Goal: Find specific page/section: Find specific page/section

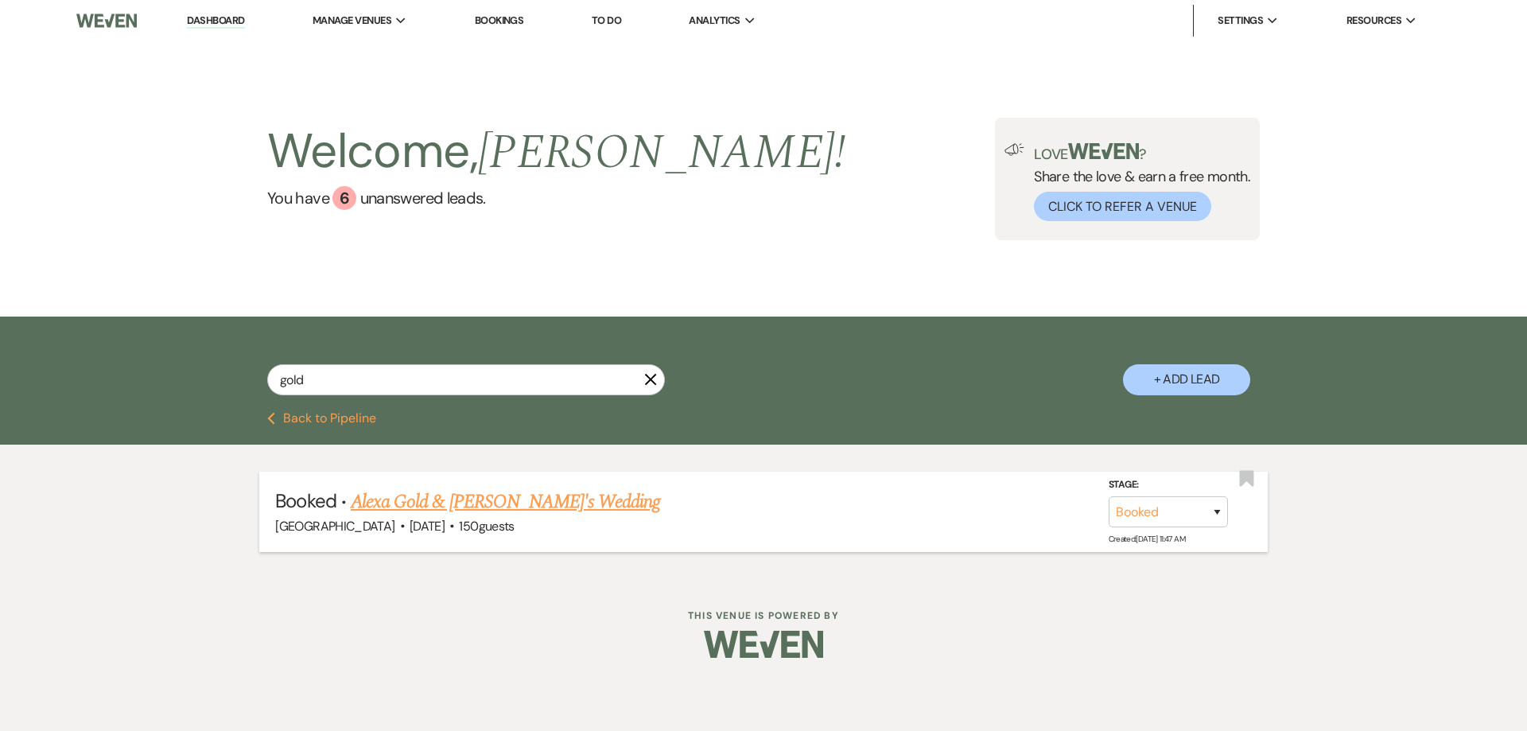
type input "gold"
click at [434, 491] on link "Alexa Gold & [PERSON_NAME]'s Wedding" at bounding box center [505, 502] width 309 height 29
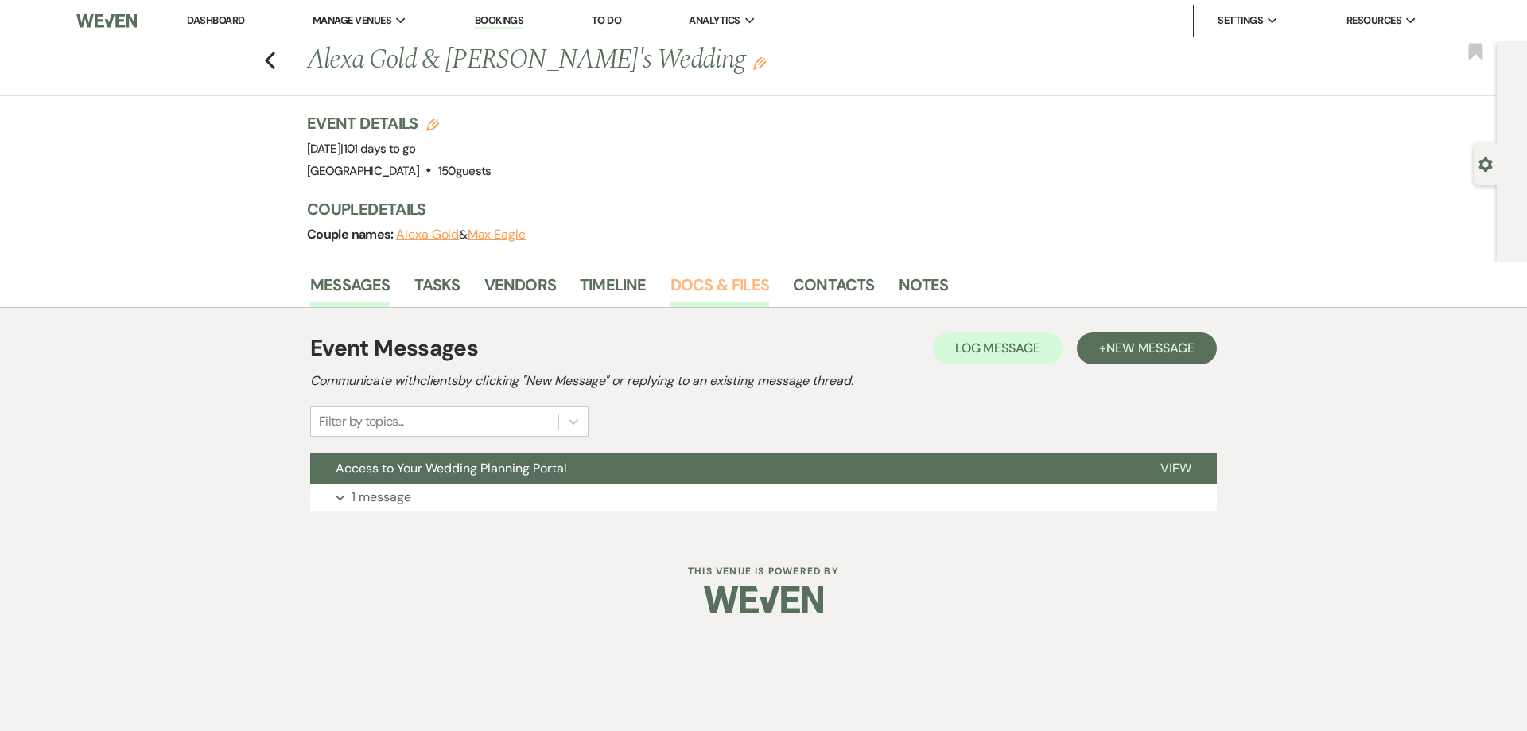
click at [707, 299] on link "Docs & Files" at bounding box center [720, 289] width 99 height 35
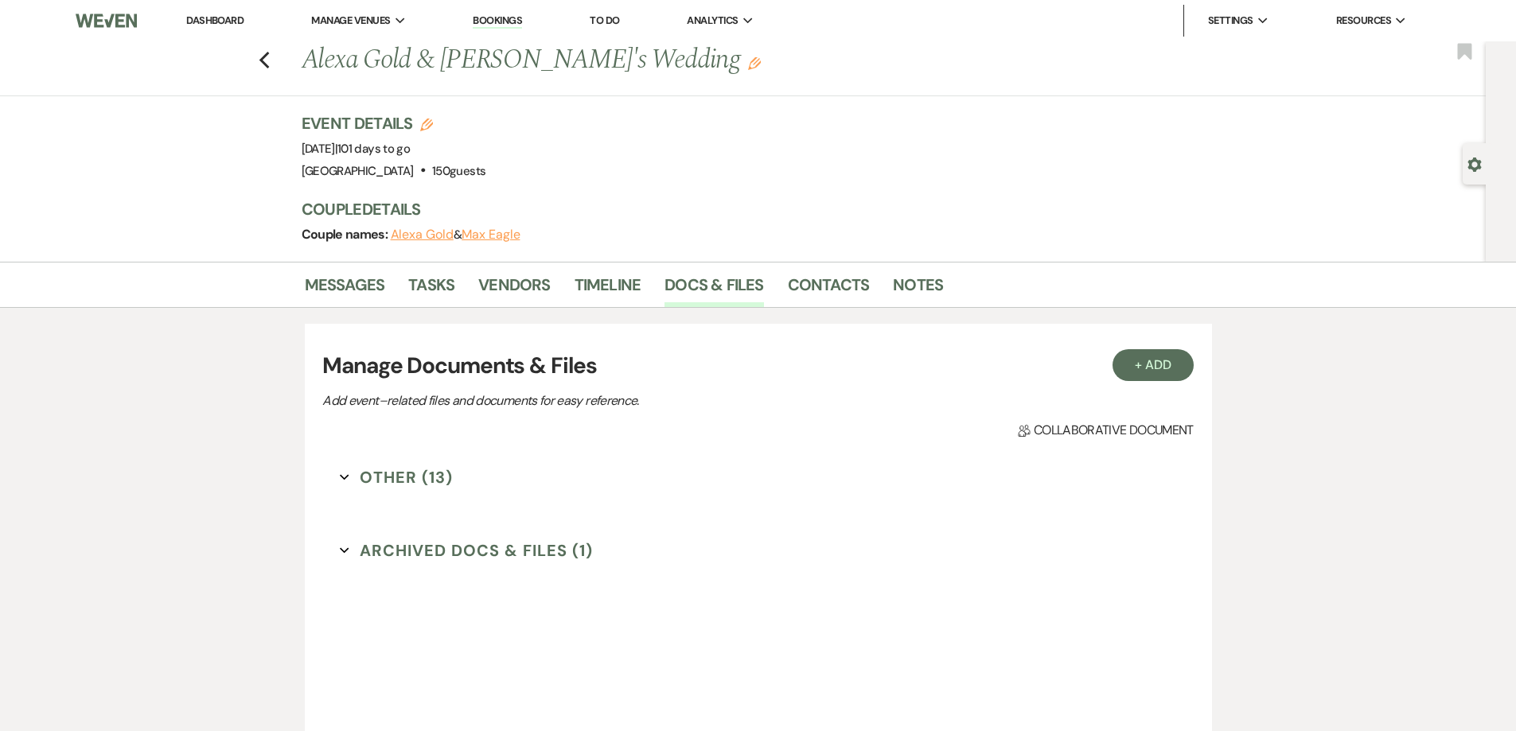
click at [413, 462] on div "Other (13) Expand Archived Docs & Files (1) Expand" at bounding box center [757, 667] width 870 height 438
click at [400, 485] on button "Other (13) Expand" at bounding box center [396, 477] width 113 height 24
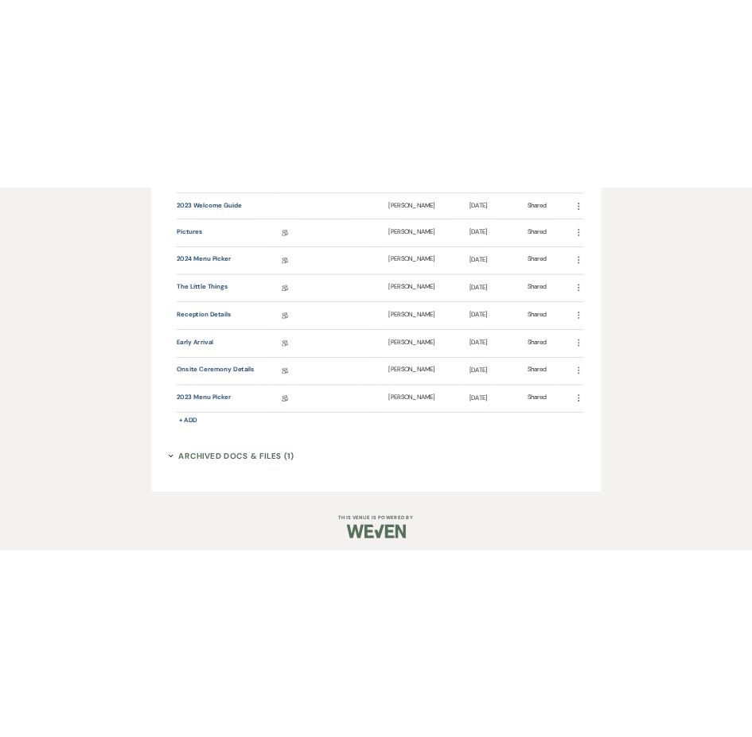
scroll to position [691, 0]
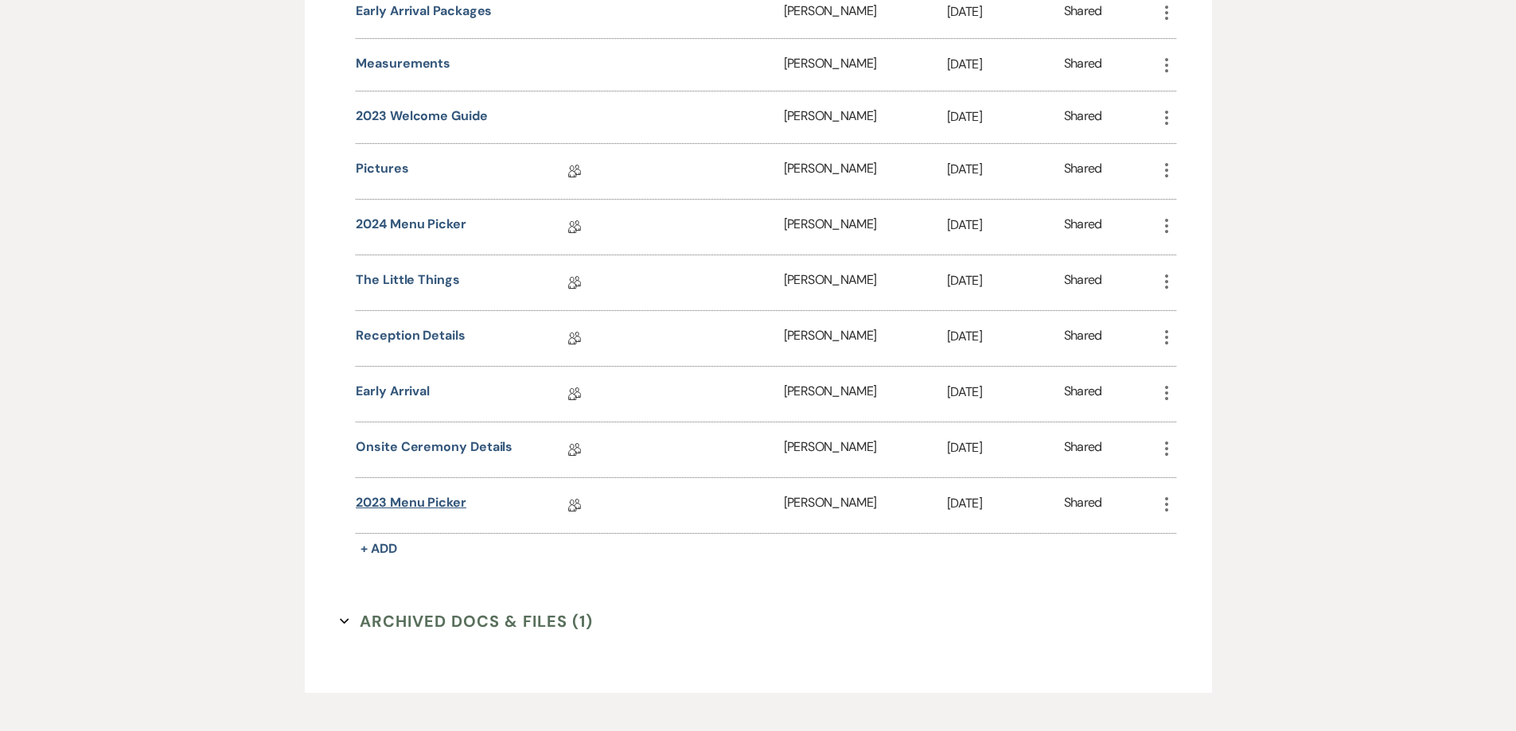
click at [440, 497] on link "2023 Menu Picker" at bounding box center [411, 505] width 111 height 25
click at [467, 451] on link "Onsite Ceremony Details" at bounding box center [434, 450] width 157 height 25
click at [394, 393] on link "Early Arrival" at bounding box center [393, 394] width 74 height 25
click at [412, 339] on link "Reception Details" at bounding box center [411, 338] width 110 height 25
click at [409, 224] on link "2024 Menu Picker" at bounding box center [411, 227] width 111 height 25
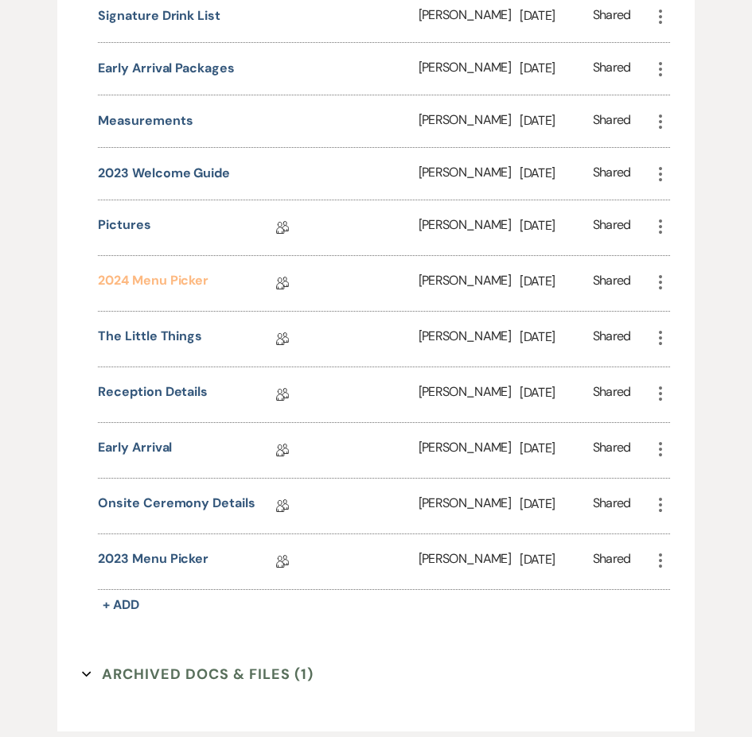
scroll to position [722, 0]
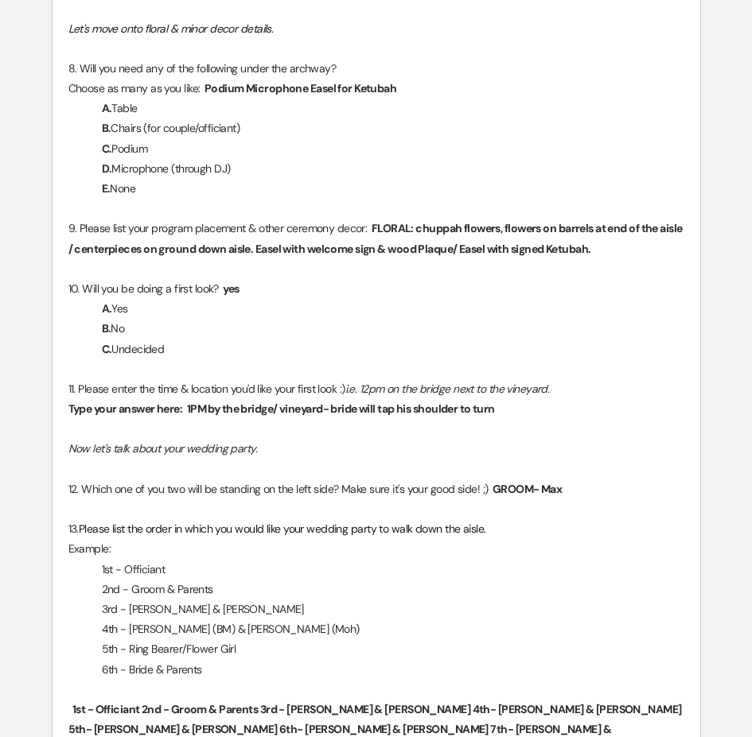
scroll to position [1114, 0]
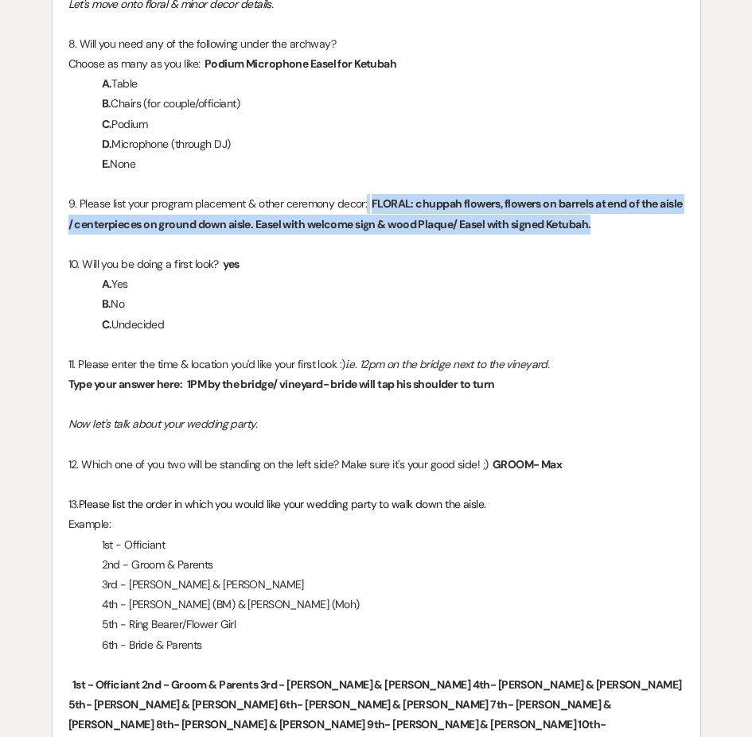
click at [589, 219] on span "FLORAL: chuppah flowers, flowers on barrels at end of the aisle / centerpieces …" at bounding box center [375, 214] width 614 height 38
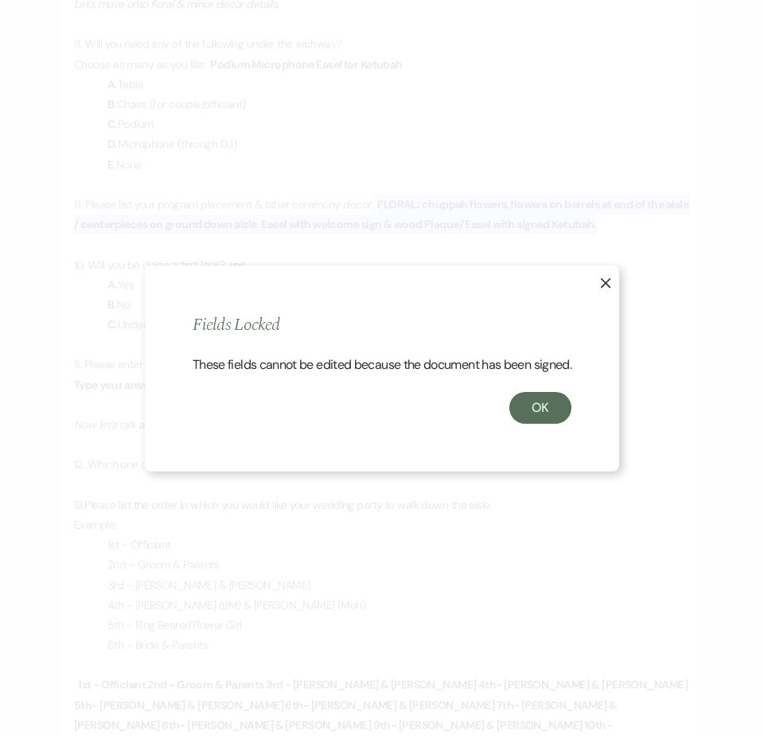
click at [609, 278] on icon "X" at bounding box center [605, 283] width 11 height 11
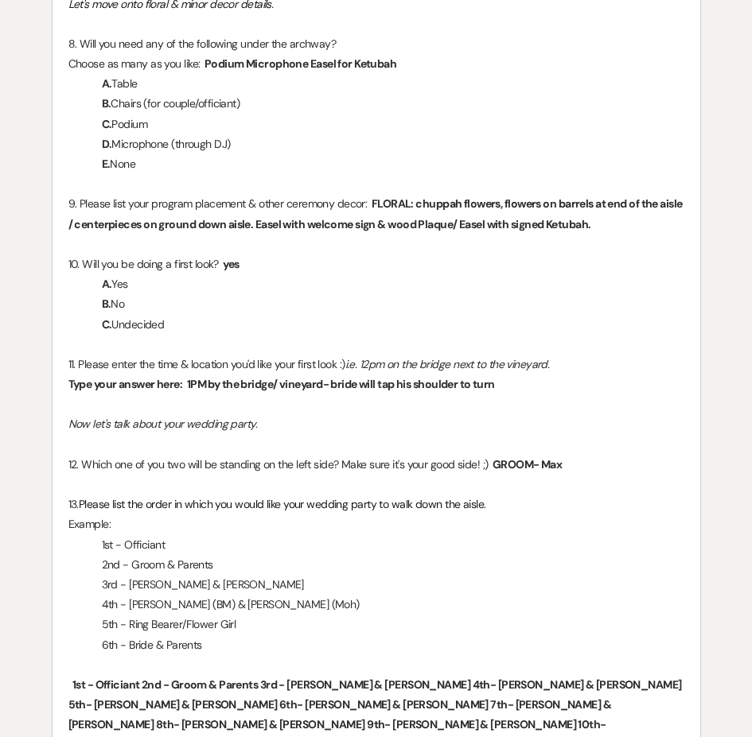
click at [319, 311] on p "B. No" at bounding box center [376, 304] width 616 height 20
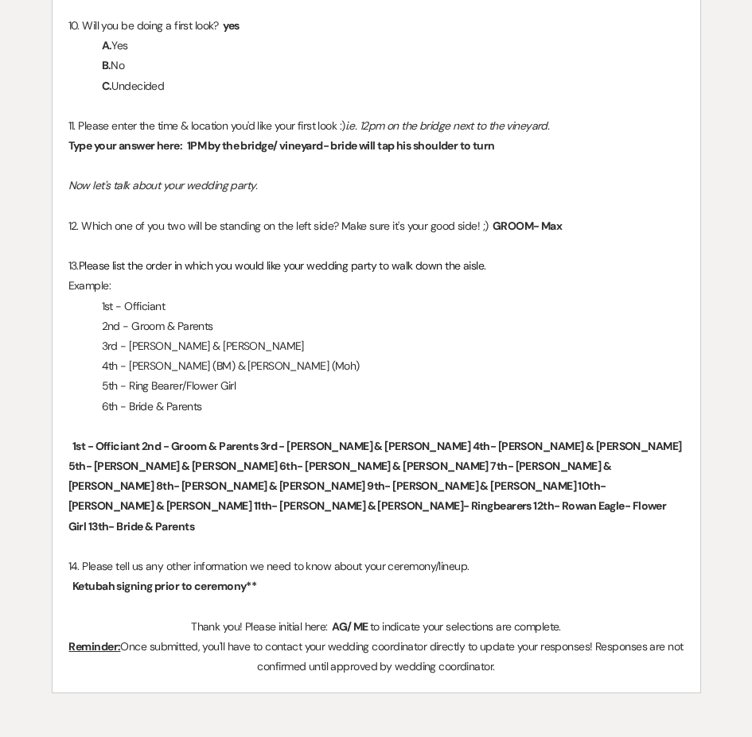
scroll to position [1432, 0]
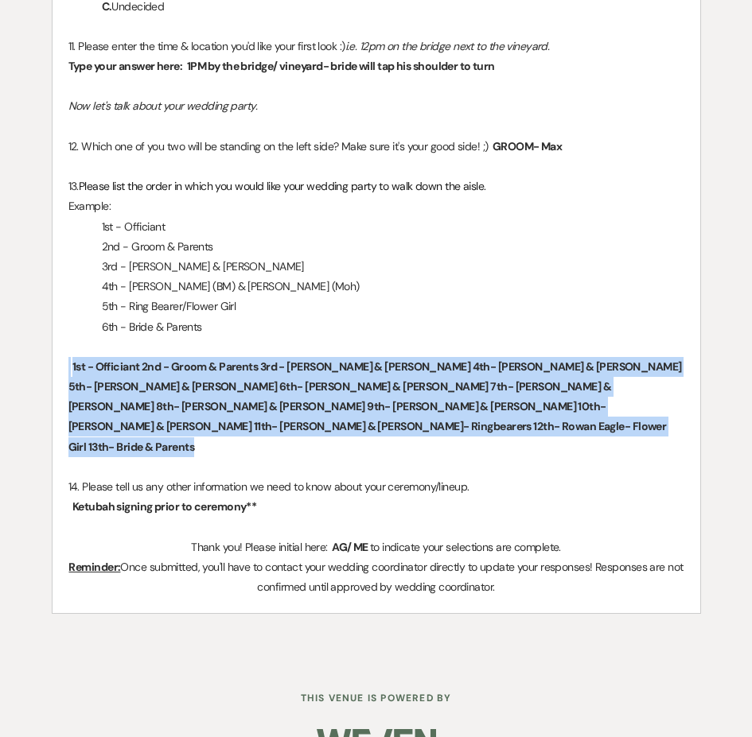
click at [302, 413] on span "1st - Officiant 2nd - Groom & Parents 3rd - Sofi Solomon & Max Harrow 4th- Nico…" at bounding box center [374, 407] width 613 height 99
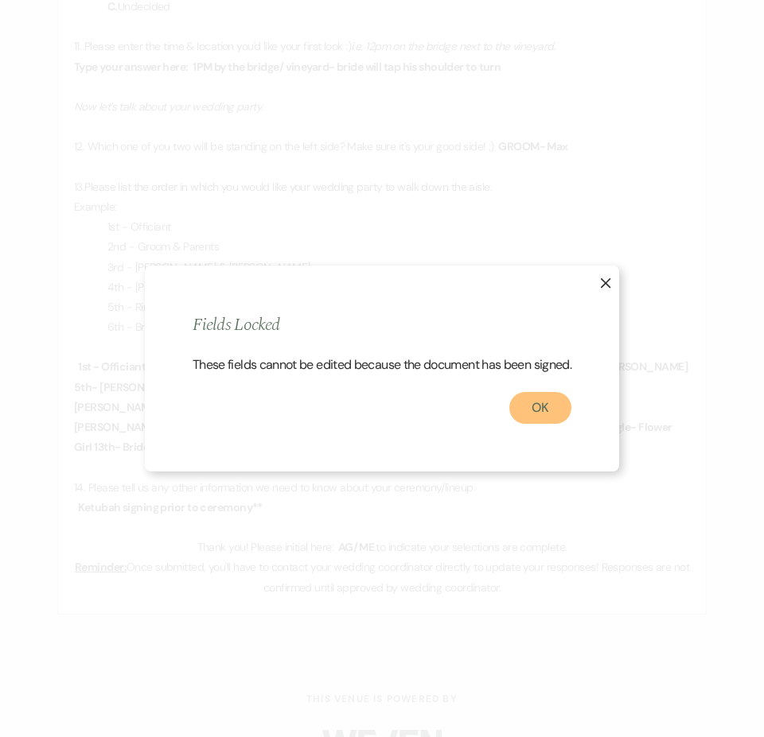
click at [527, 424] on button "OK" at bounding box center [540, 408] width 62 height 32
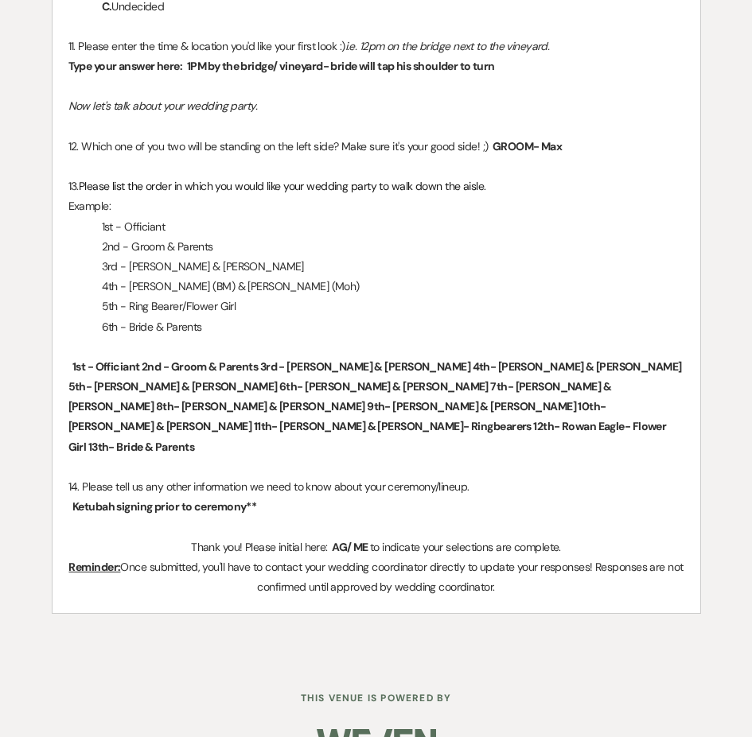
click at [217, 368] on span "1st - Officiant 2nd - Groom & Parents 3rd - Sofi Solomon & Max Harrow 4th- Nico…" at bounding box center [374, 407] width 613 height 99
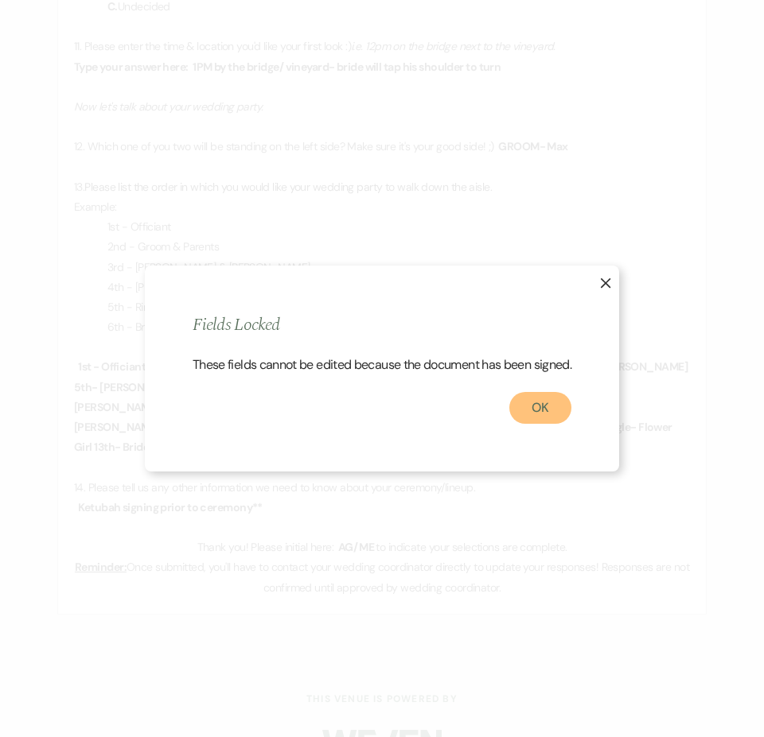
click at [556, 413] on button "OK" at bounding box center [540, 408] width 62 height 32
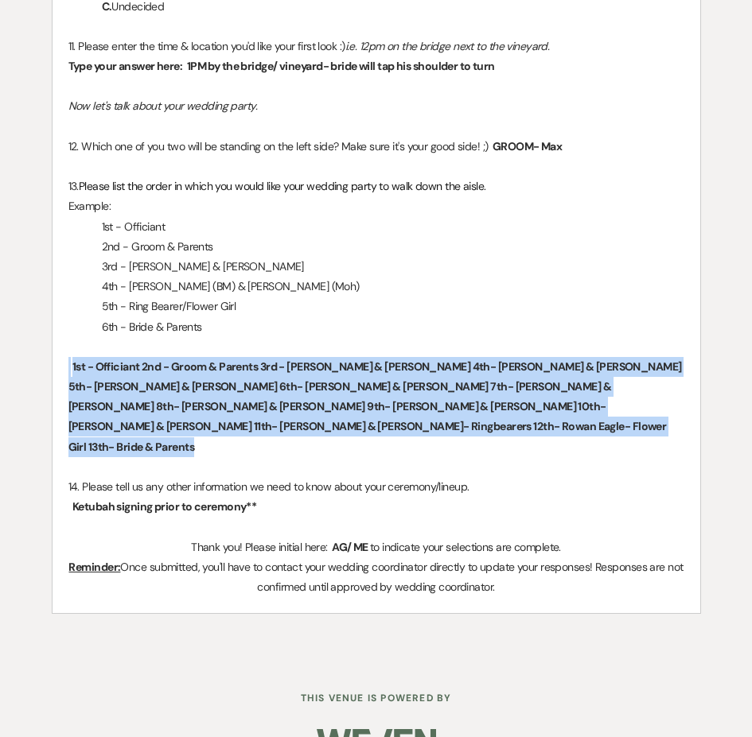
click at [183, 383] on span "1st - Officiant 2nd - Groom & Parents 3rd - Sofi Solomon & Max Harrow 4th- Nico…" at bounding box center [374, 407] width 613 height 99
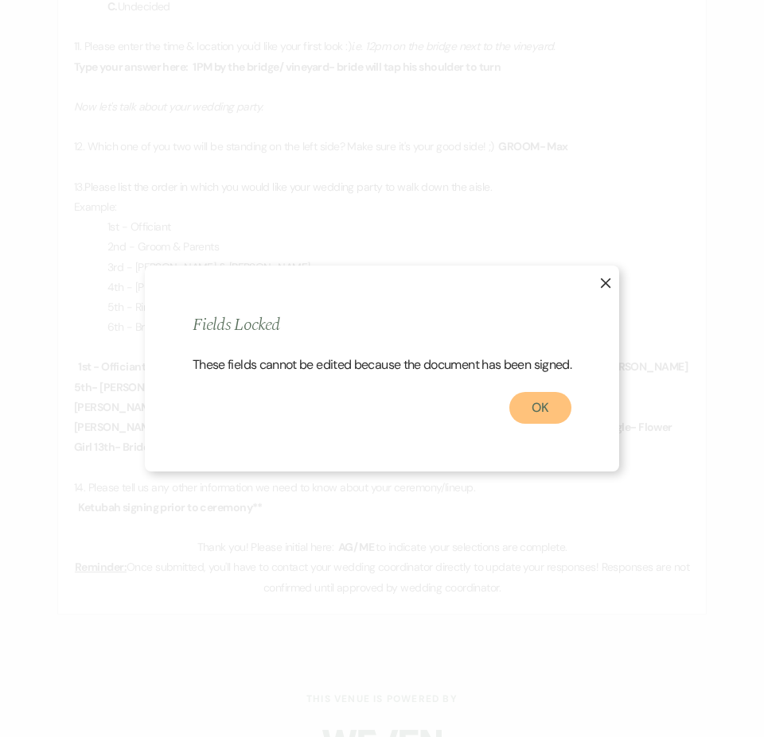
click at [551, 414] on button "OK" at bounding box center [540, 408] width 62 height 32
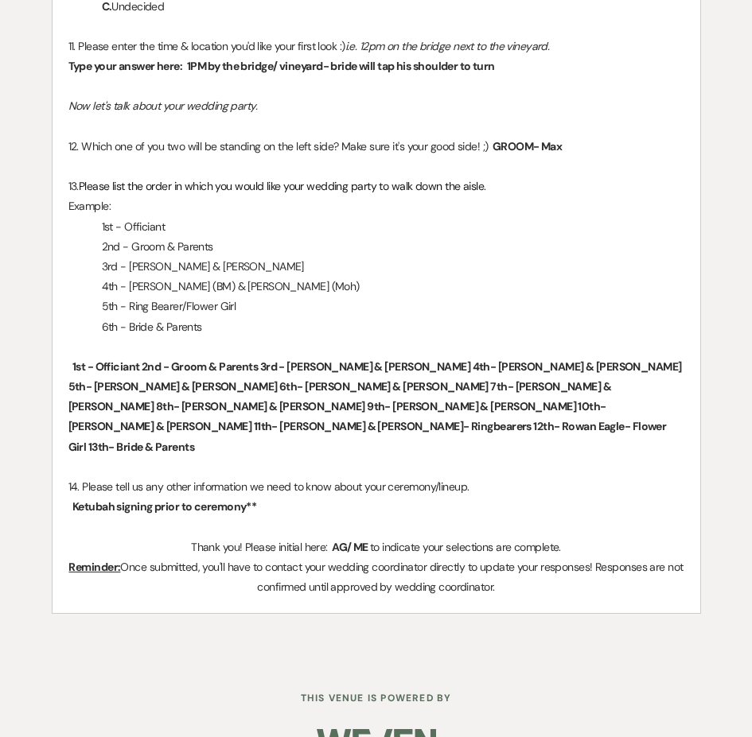
click at [259, 389] on span "1st - Officiant 2nd - Groom & Parents 3rd - Sofi Solomon & Max Harrow 4th- Nico…" at bounding box center [374, 407] width 613 height 99
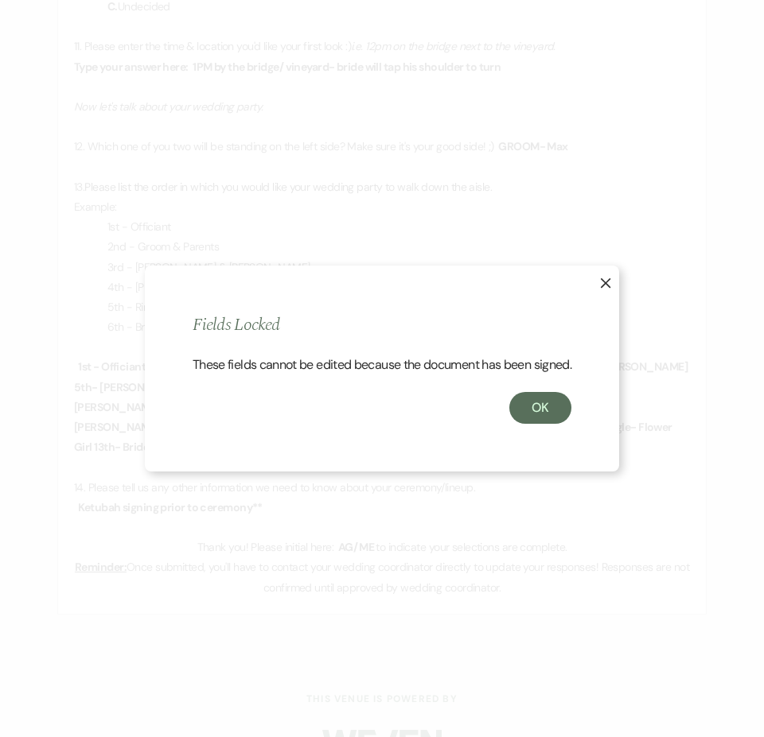
click at [554, 434] on div "X Fields Locked These fields cannot be edited because the document has been sig…" at bounding box center [382, 369] width 474 height 206
click at [543, 419] on button "OK" at bounding box center [540, 408] width 62 height 32
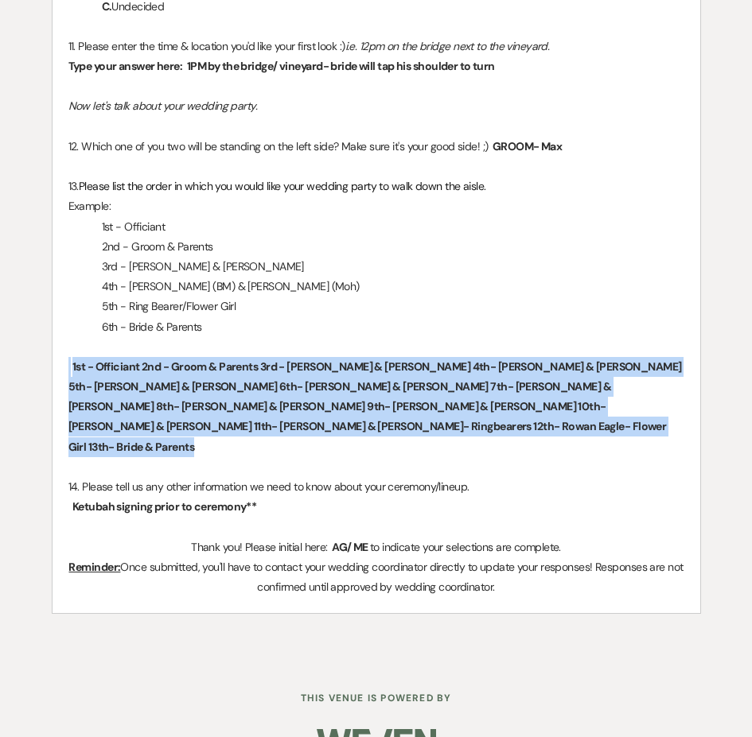
click at [292, 399] on span "1st - Officiant 2nd - Groom & Parents 3rd - Sofi Solomon & Max Harrow 4th- Nico…" at bounding box center [374, 407] width 613 height 99
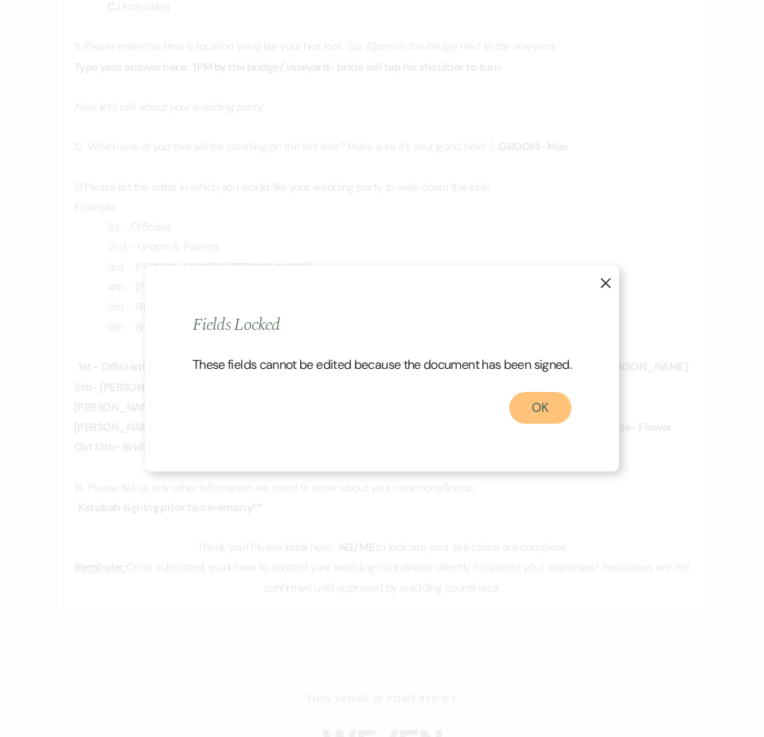
click at [535, 414] on button "OK" at bounding box center [540, 408] width 62 height 32
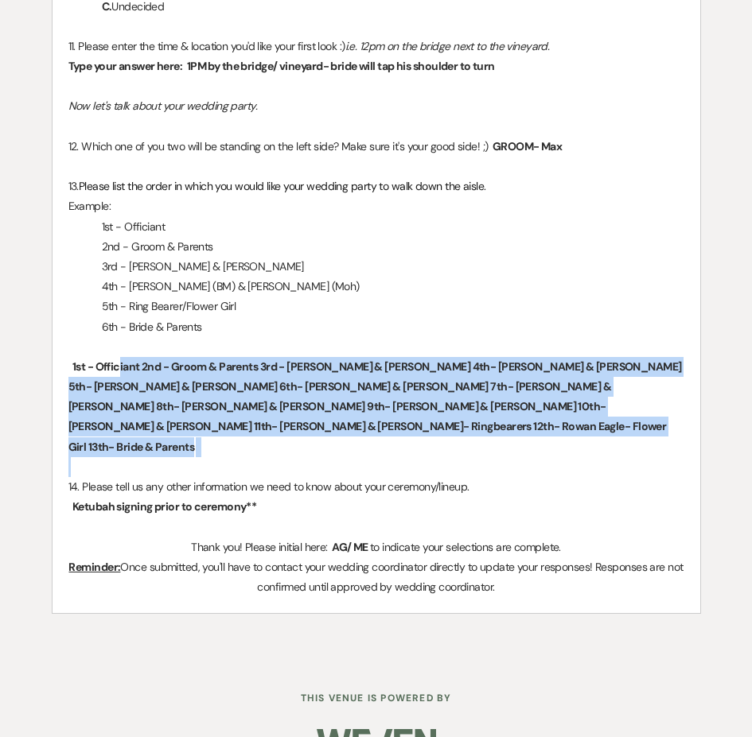
drag, startPoint x: 313, startPoint y: 443, endPoint x: 72, endPoint y: 369, distance: 252.9
copy p "﻿ 1st - Officiant 2nd - Groom & Parents 3rd - Sofi Solomon & Max Harrow 4th- Ni…"
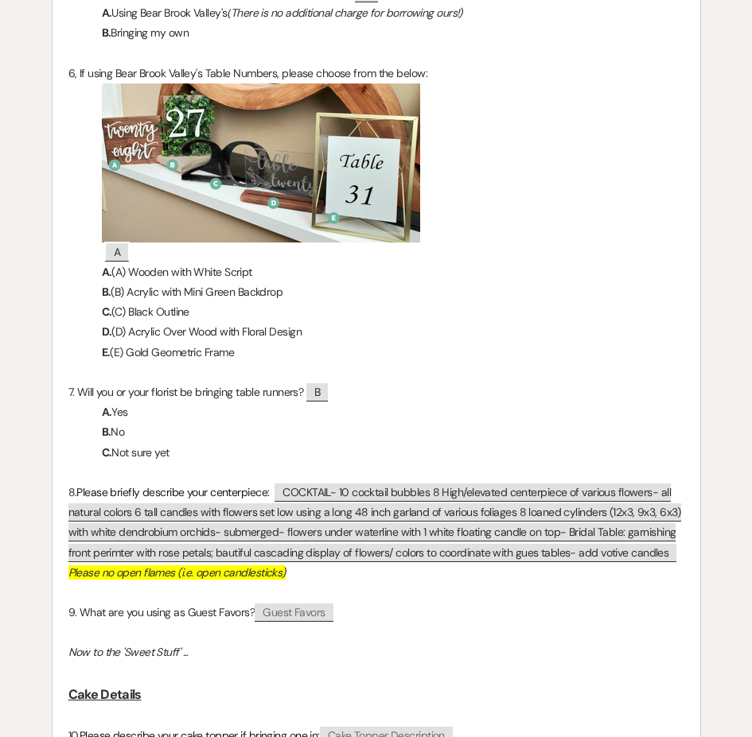
scroll to position [2625, 0]
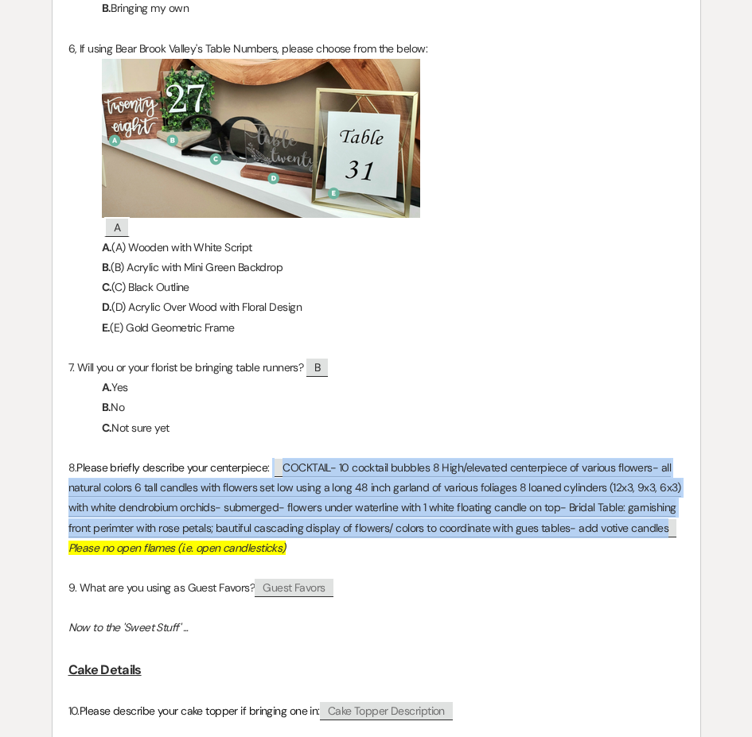
click at [436, 510] on span "COCKTAIL- 10 cocktail bubbles 8 High/elevated centerpiece of various flowers- a…" at bounding box center [374, 498] width 613 height 79
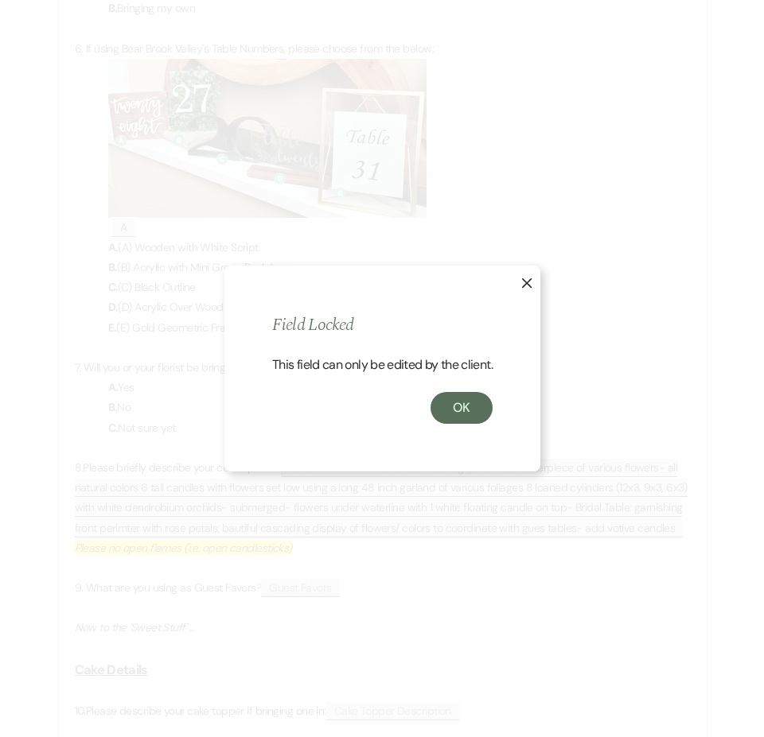
scroll to position [2626, 0]
click at [465, 392] on button "OK" at bounding box center [461, 408] width 62 height 32
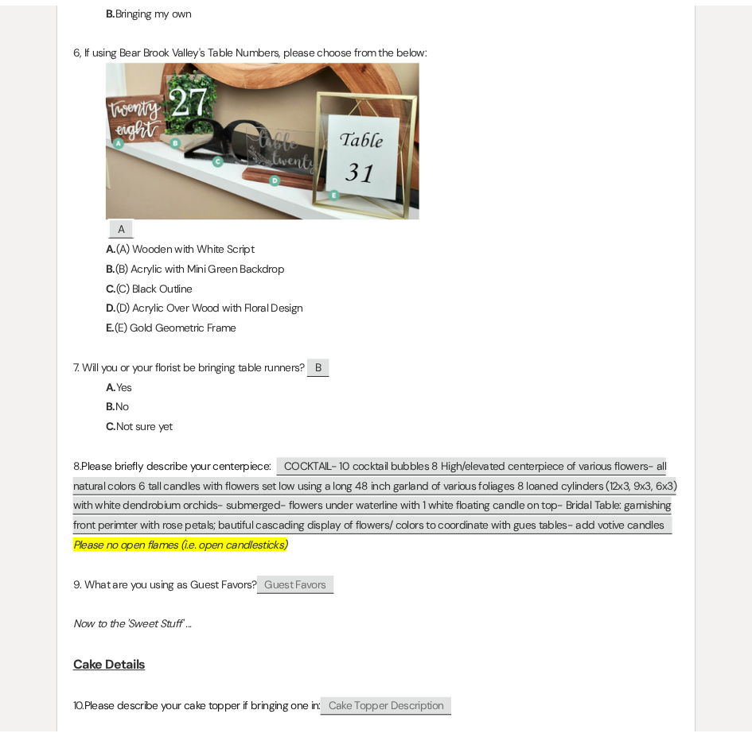
scroll to position [2625, 0]
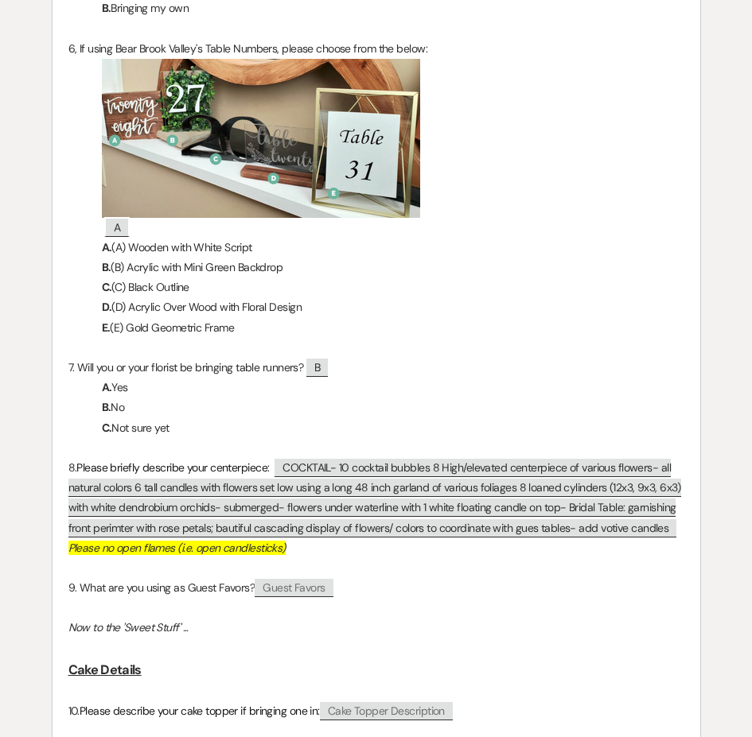
click at [473, 447] on p at bounding box center [376, 448] width 616 height 20
click at [476, 382] on p "A. Yes" at bounding box center [376, 388] width 616 height 20
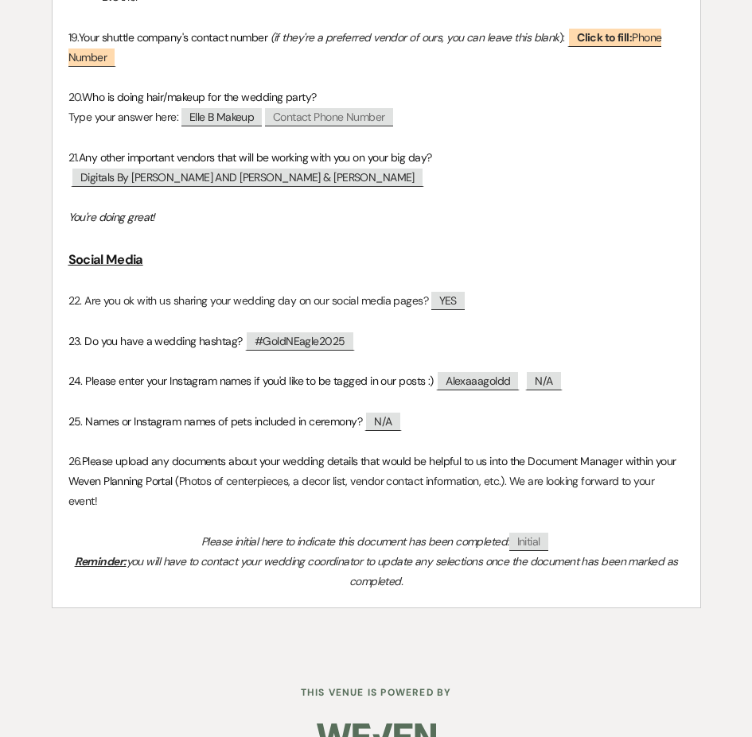
scroll to position [5653, 0]
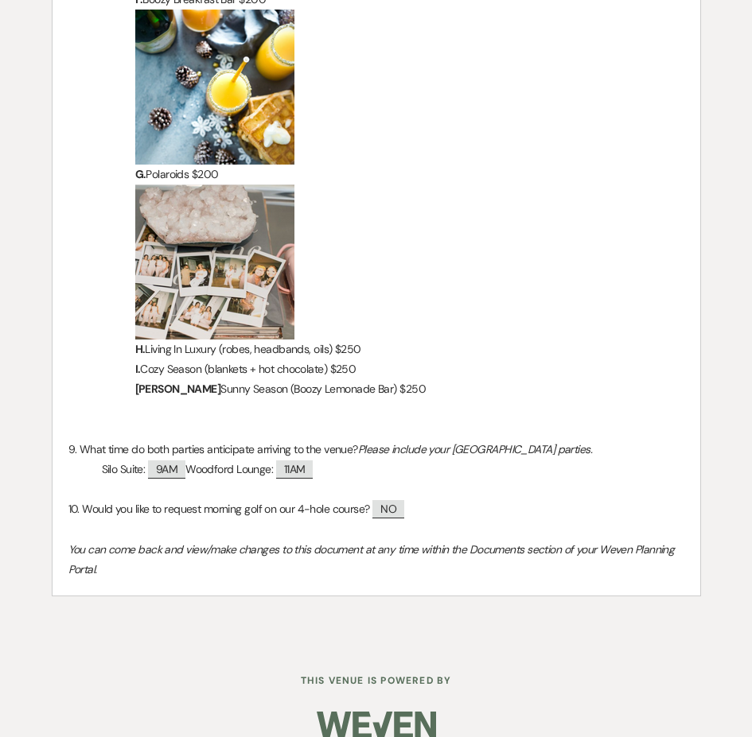
scroll to position [3498, 0]
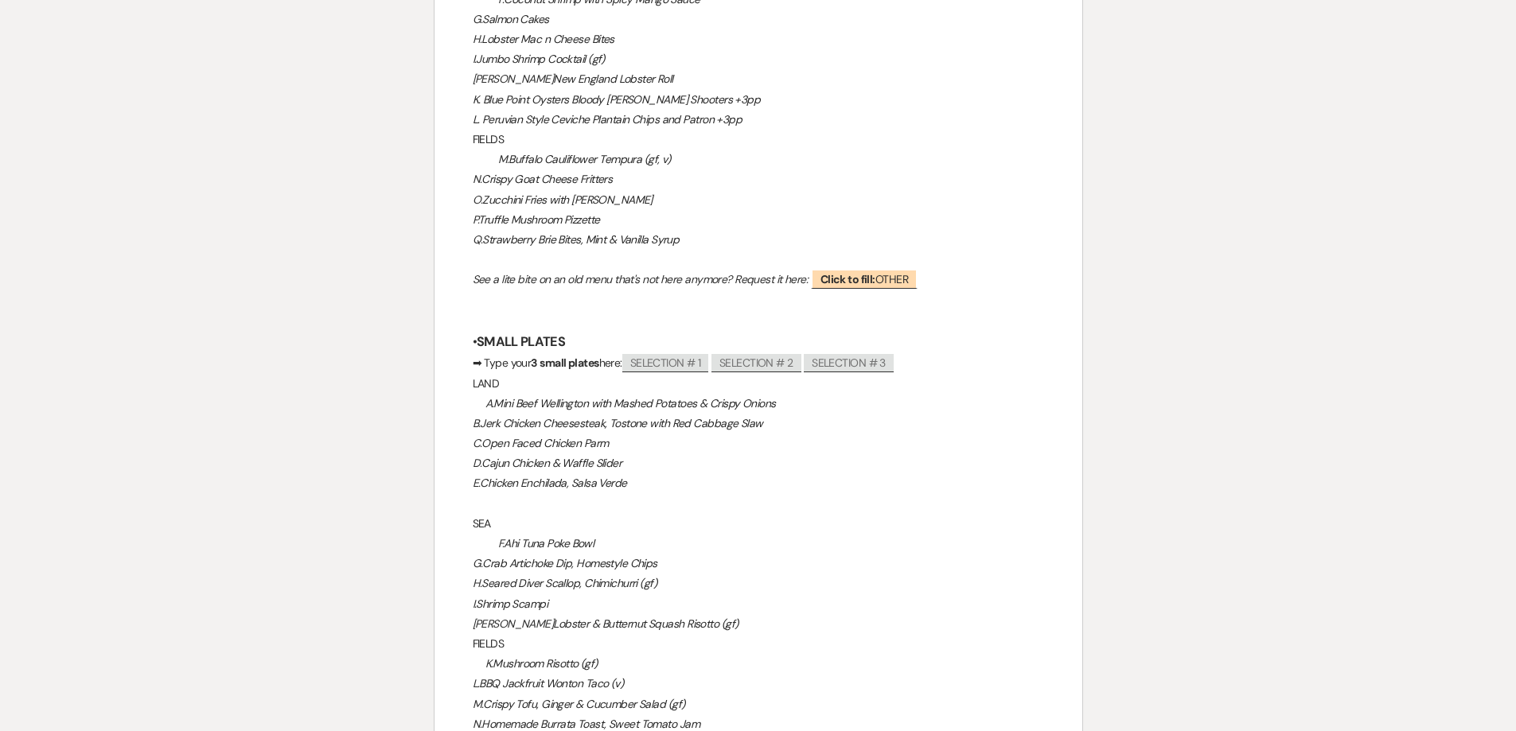
scroll to position [1432, 0]
